Goal: Information Seeking & Learning: Learn about a topic

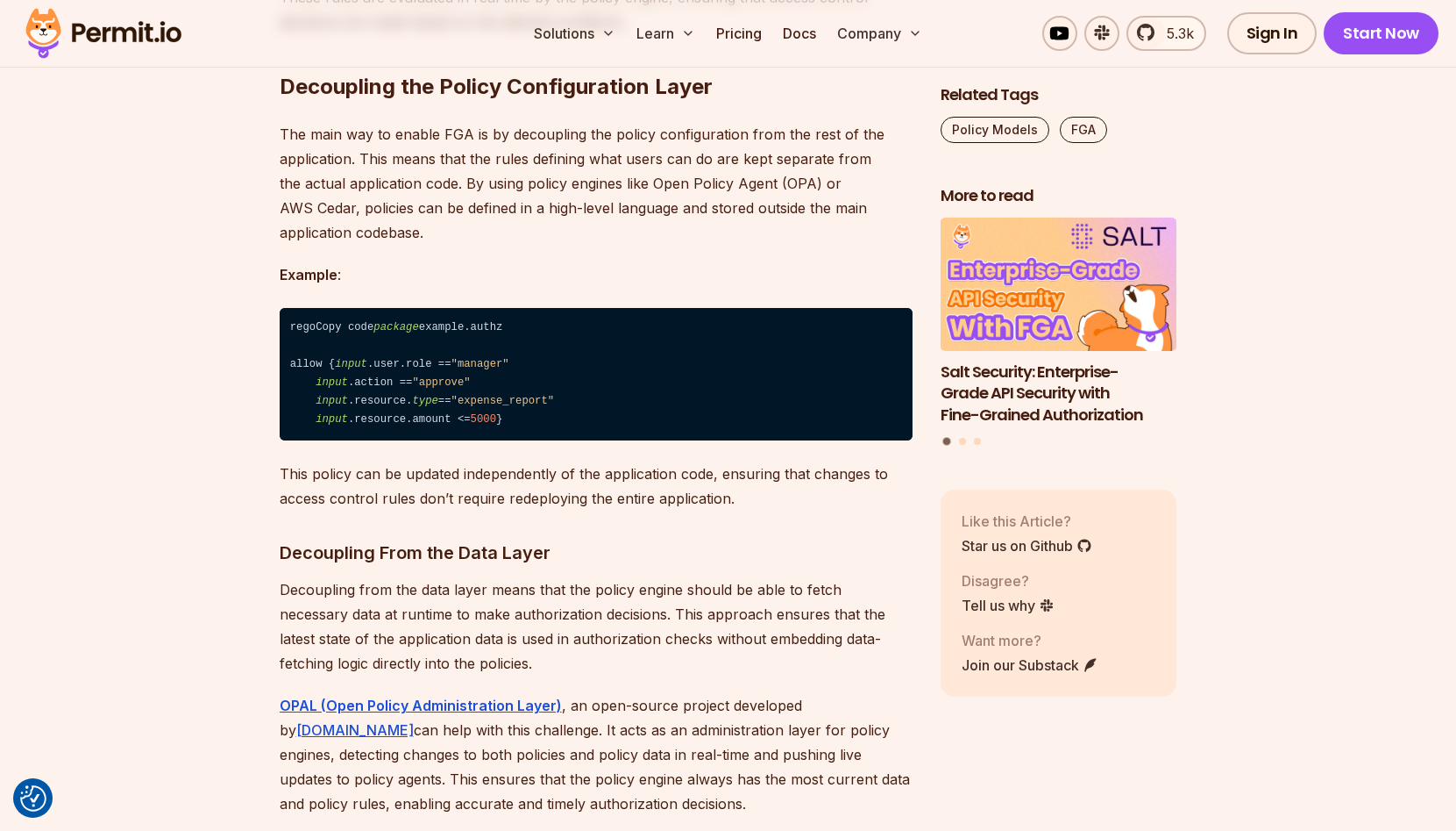
click at [161, 38] on img at bounding box center [103, 33] width 172 height 60
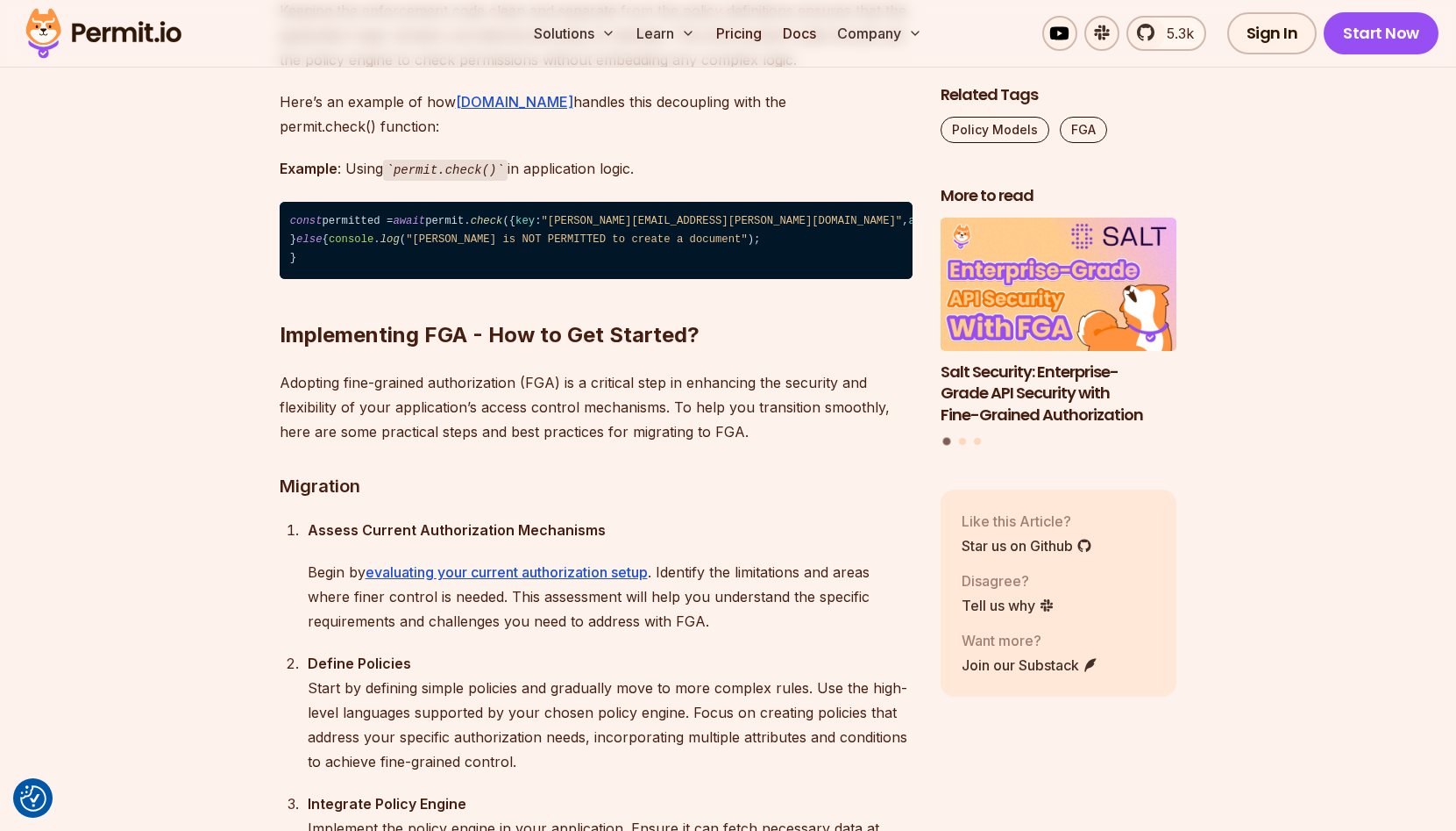
scroll to position [12564, 0]
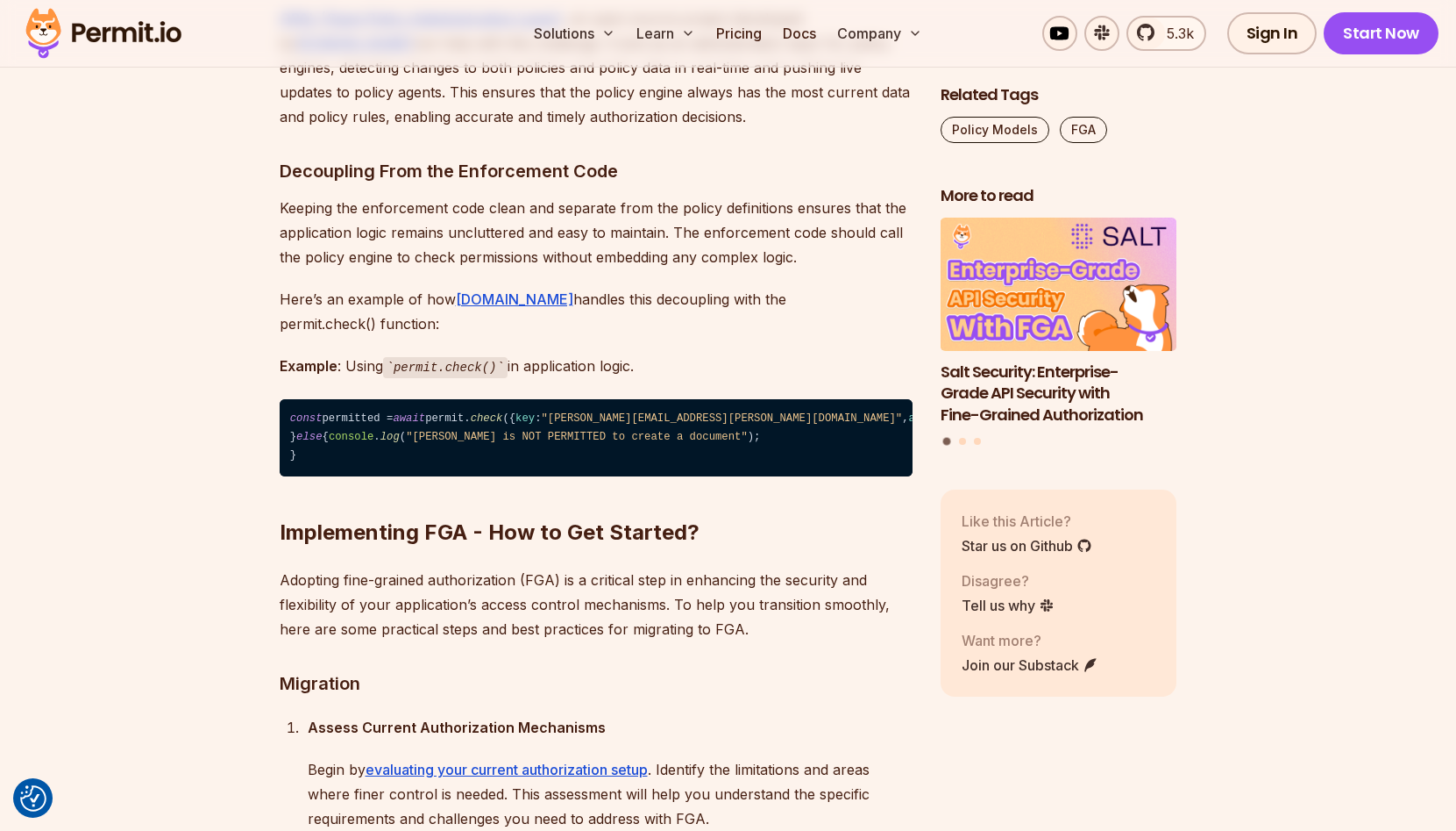
click at [413, 129] on p "OPAL (Open Policy Administration Layer) , an open-source project developed by […" at bounding box center [596, 67] width 633 height 123
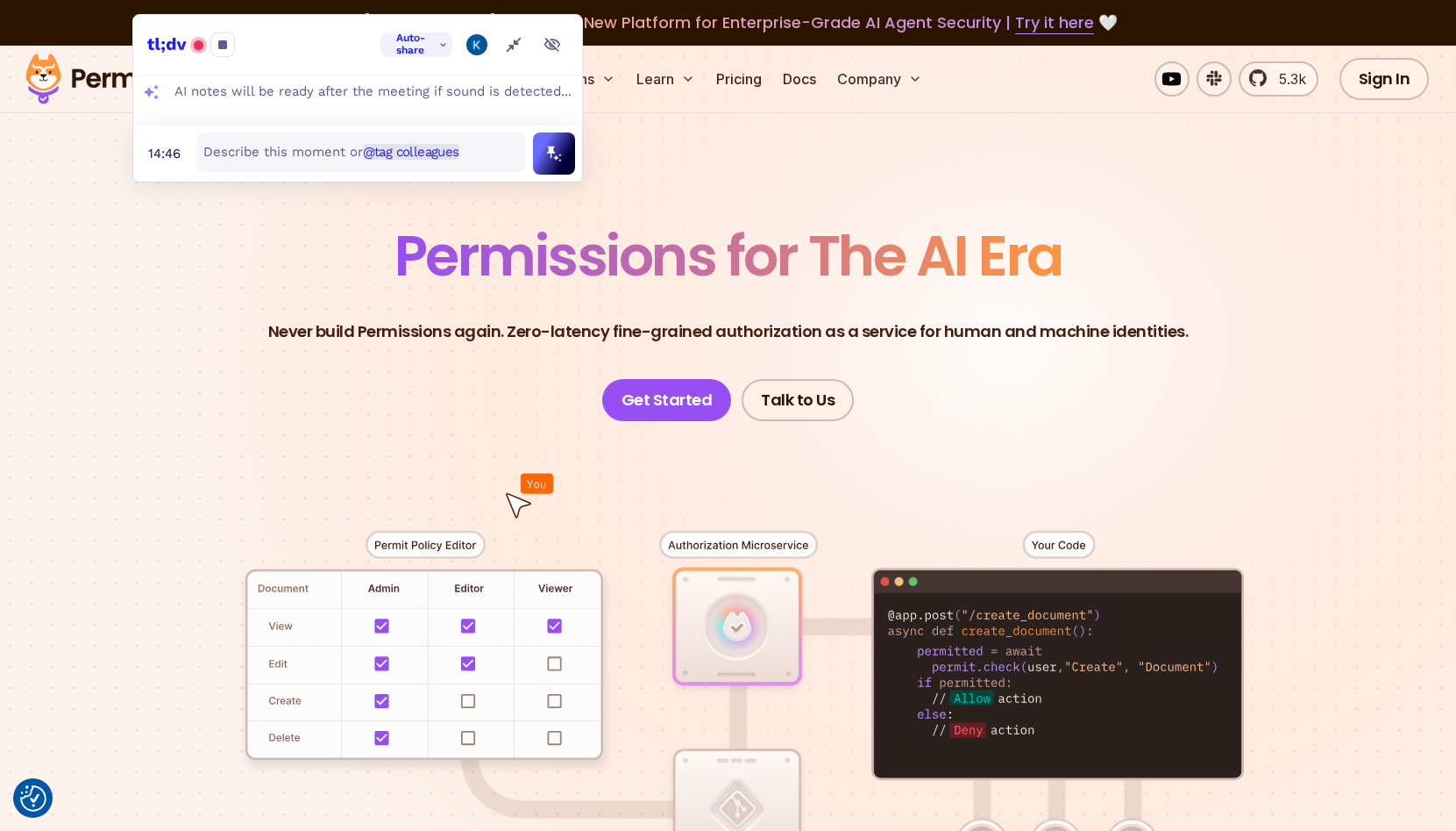
drag, startPoint x: 600, startPoint y: 46, endPoint x: 319, endPoint y: 54, distance: 281.1
click at [319, 54] on div "Auto-share K" at bounding box center [357, 46] width 449 height 61
drag, startPoint x: 345, startPoint y: 48, endPoint x: 222, endPoint y: 47, distance: 123.0
click at [222, 47] on div at bounding box center [284, 45] width 187 height 25
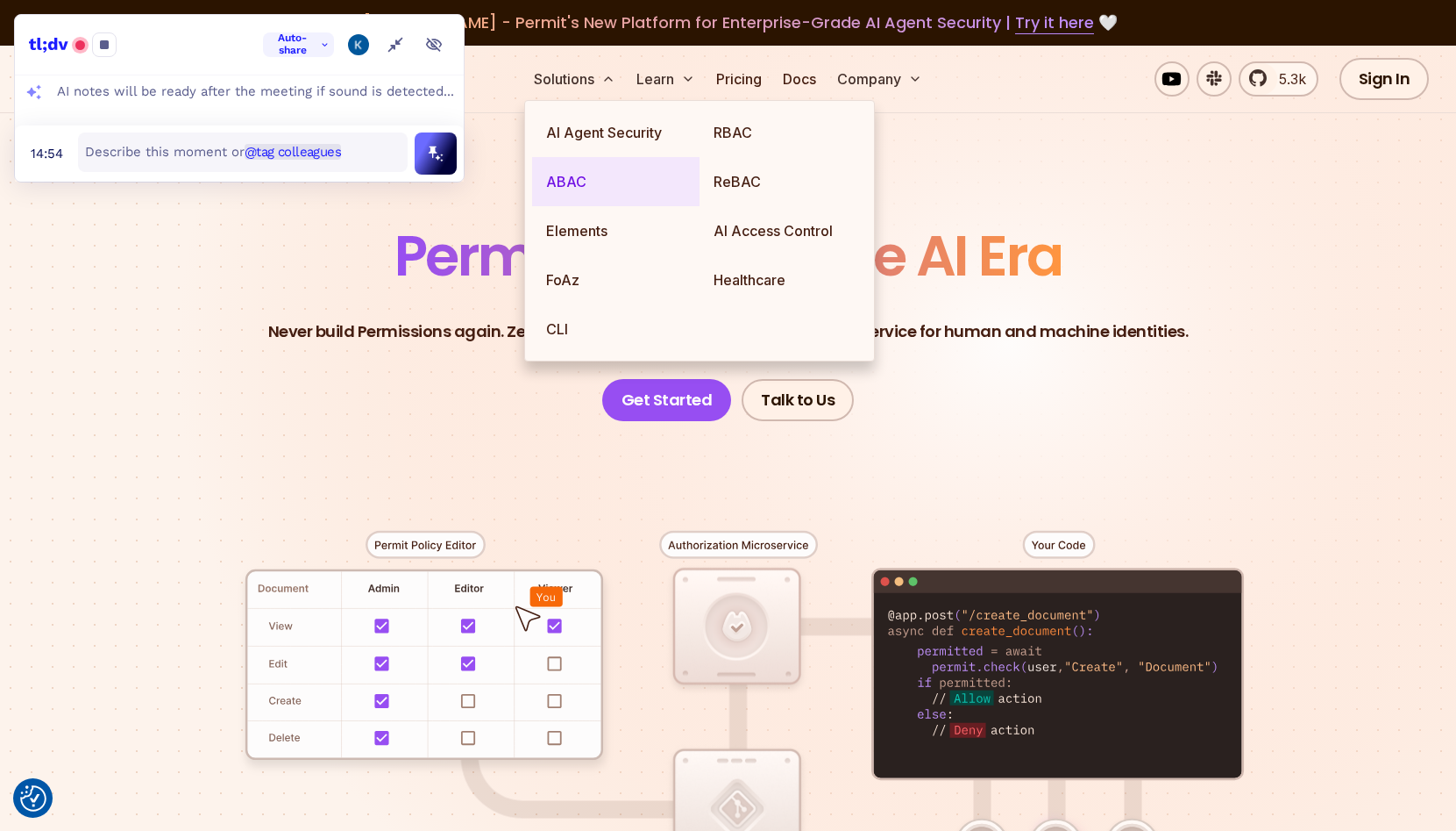
click at [606, 176] on link "ABAC" at bounding box center [616, 182] width 167 height 49
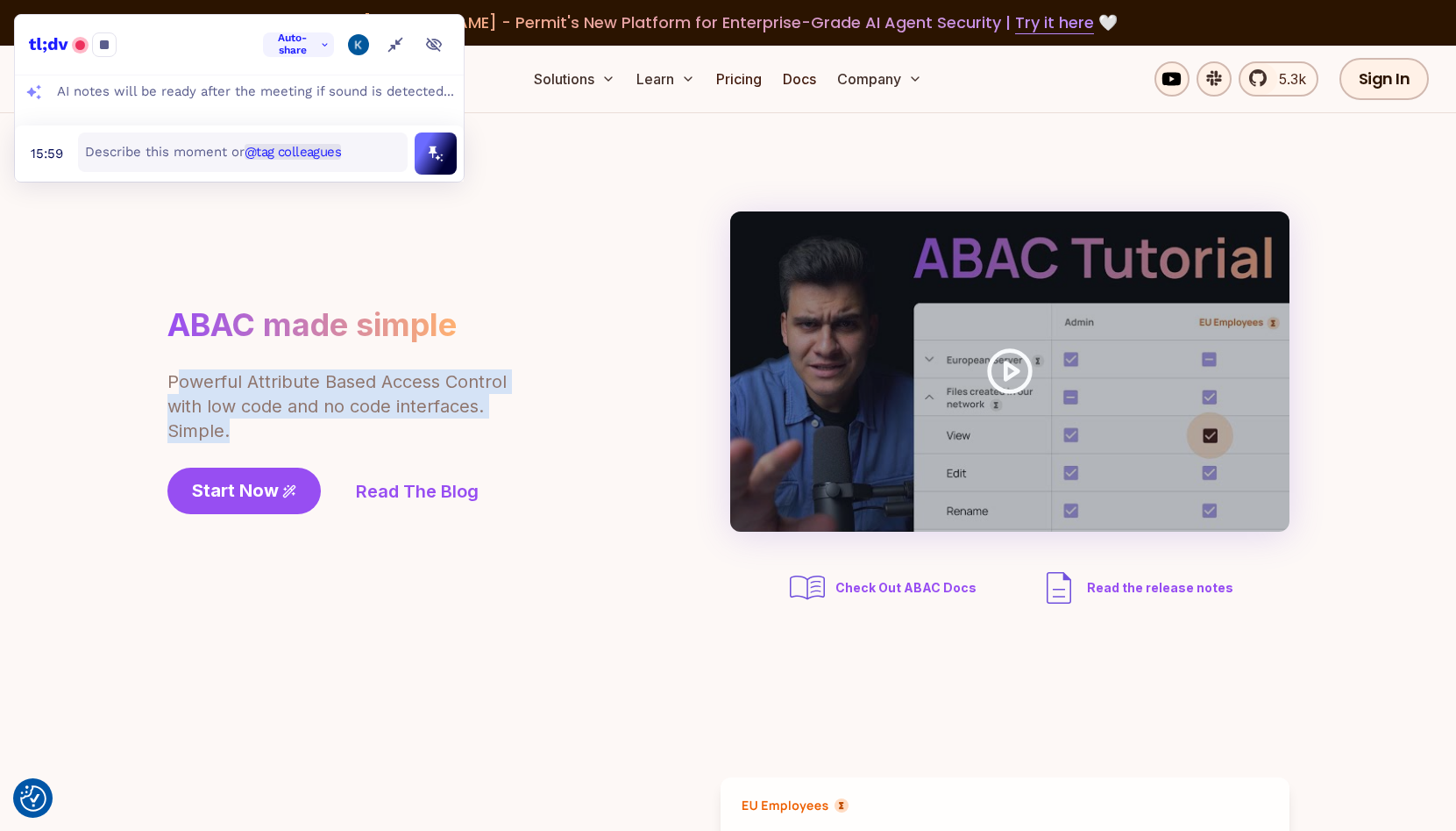
drag, startPoint x: 180, startPoint y: 382, endPoint x: 232, endPoint y: 436, distance: 75.0
click at [232, 436] on p "Powerful Attribute Based Access Control with low code and no code interfaces. S…" at bounding box center [338, 405] width 342 height 73
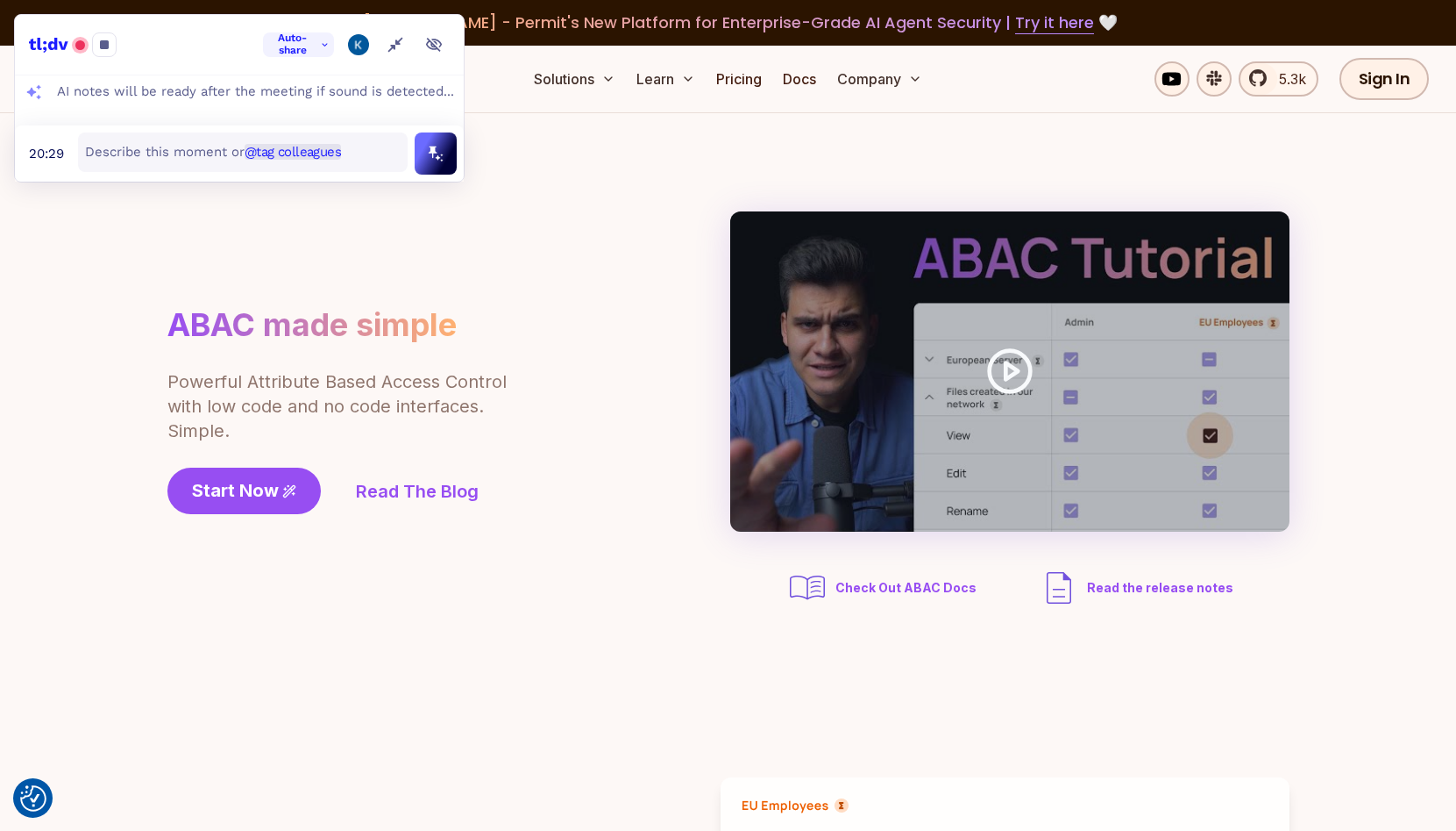
click at [656, 485] on div "ABAC made simple Powerful Attribute Based Access Control with low code and no c…" at bounding box center [728, 410] width 1122 height 397
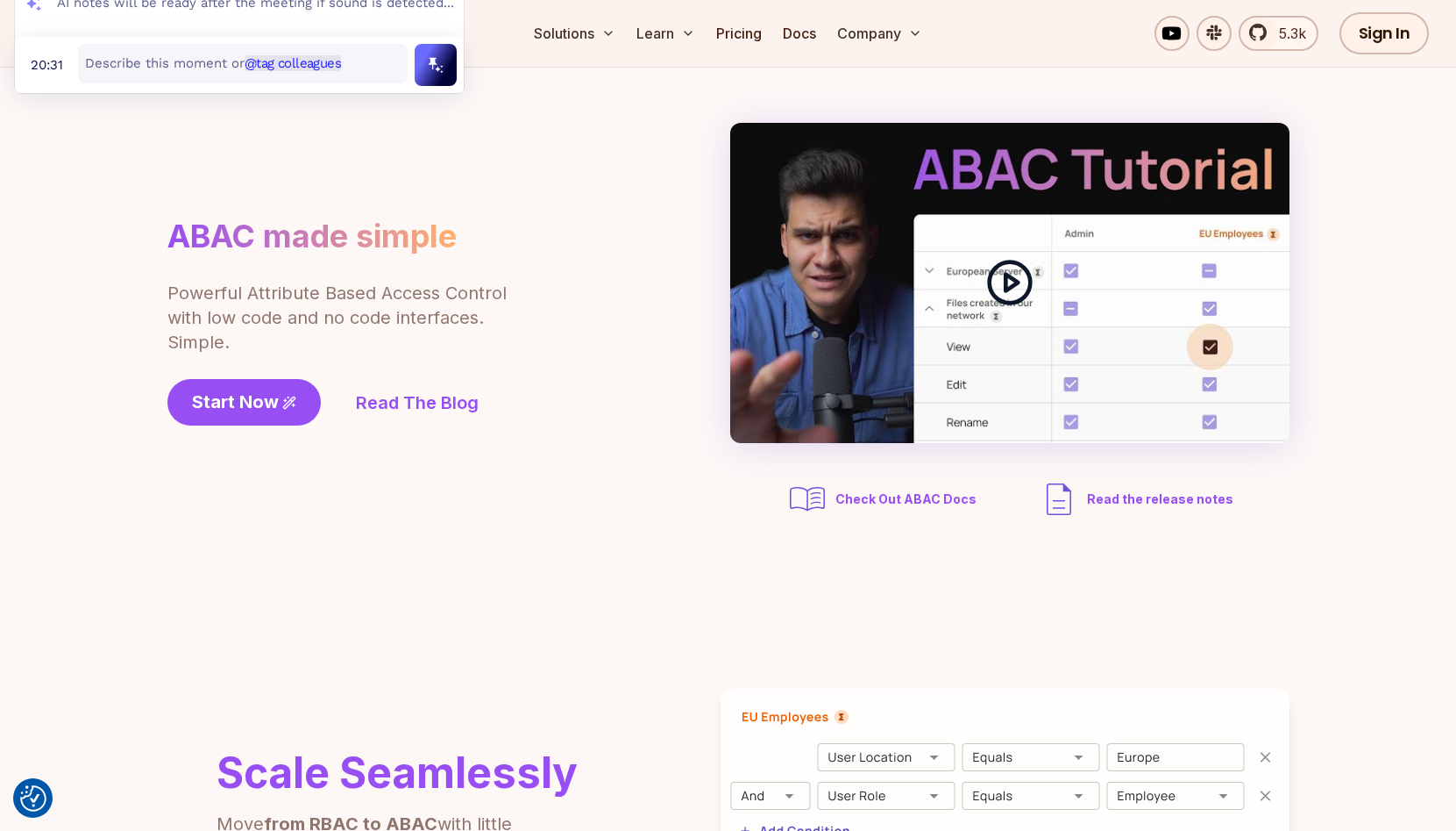
scroll to position [210, 0]
